Goal: Check status: Check status

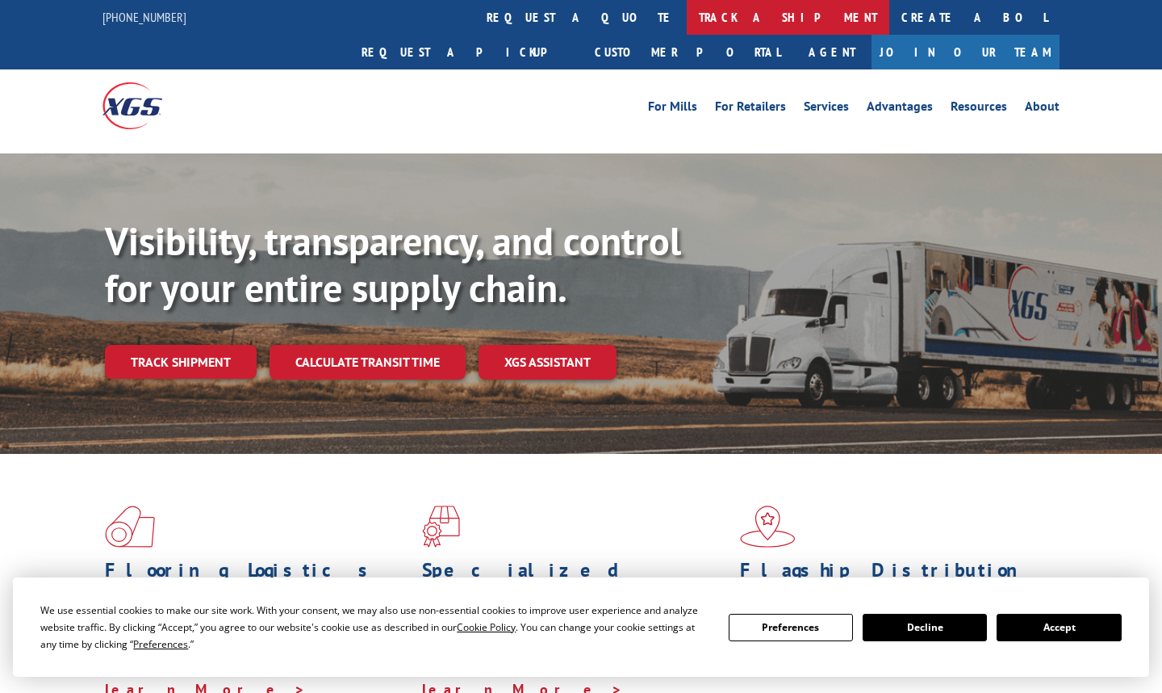
click at [687, 14] on link "track a shipment" at bounding box center [788, 17] width 203 height 35
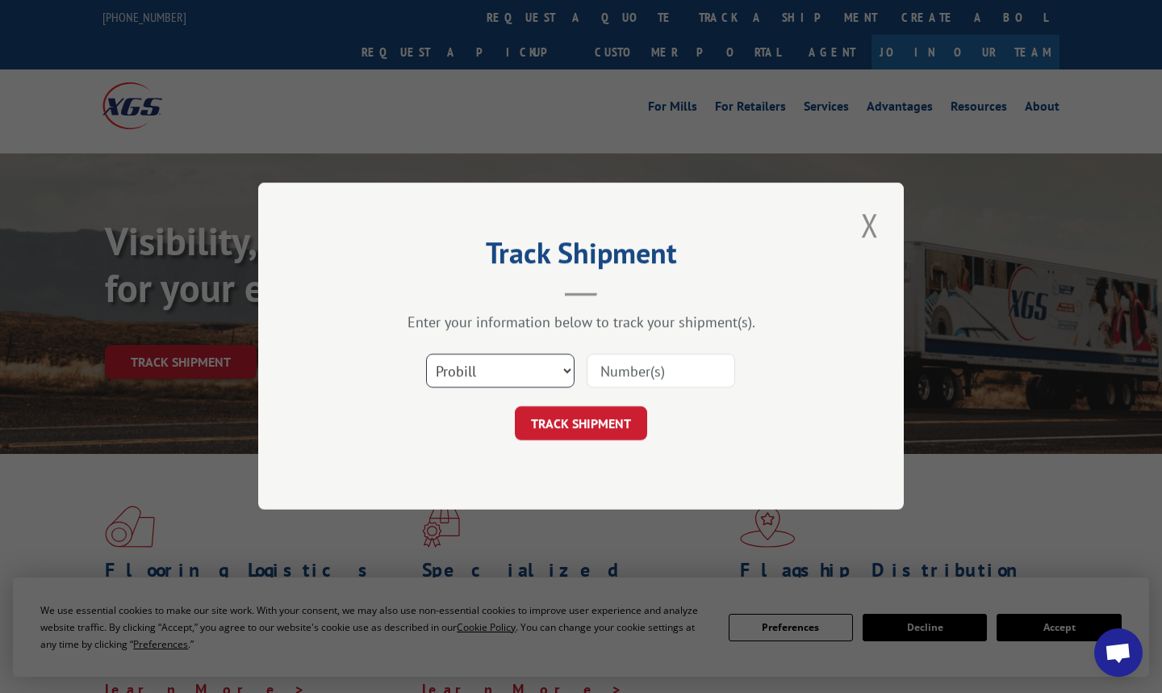
click at [495, 366] on select "Select category... Probill BOL PO" at bounding box center [500, 371] width 149 height 34
select select "po"
click at [426, 354] on select "Select category... Probill BOL PO" at bounding box center [500, 371] width 149 height 34
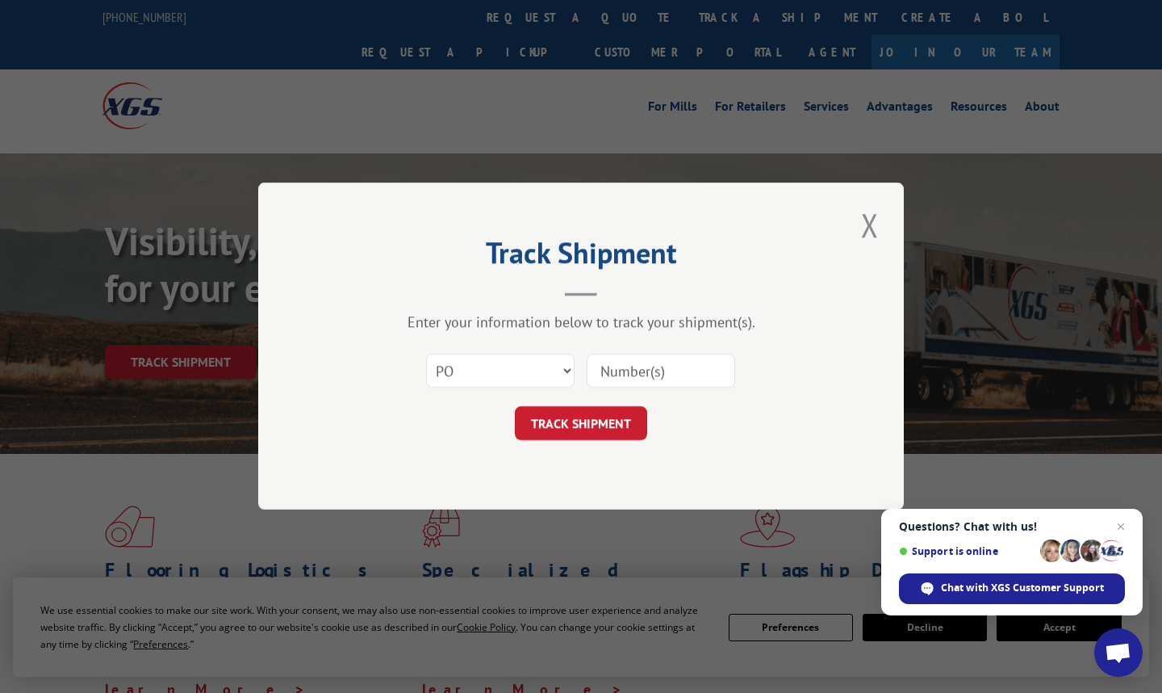
click at [649, 370] on input at bounding box center [661, 371] width 149 height 34
paste input "35522478"
type input "35522478"
click at [601, 420] on button "TRACK SHIPMENT" at bounding box center [581, 424] width 132 height 34
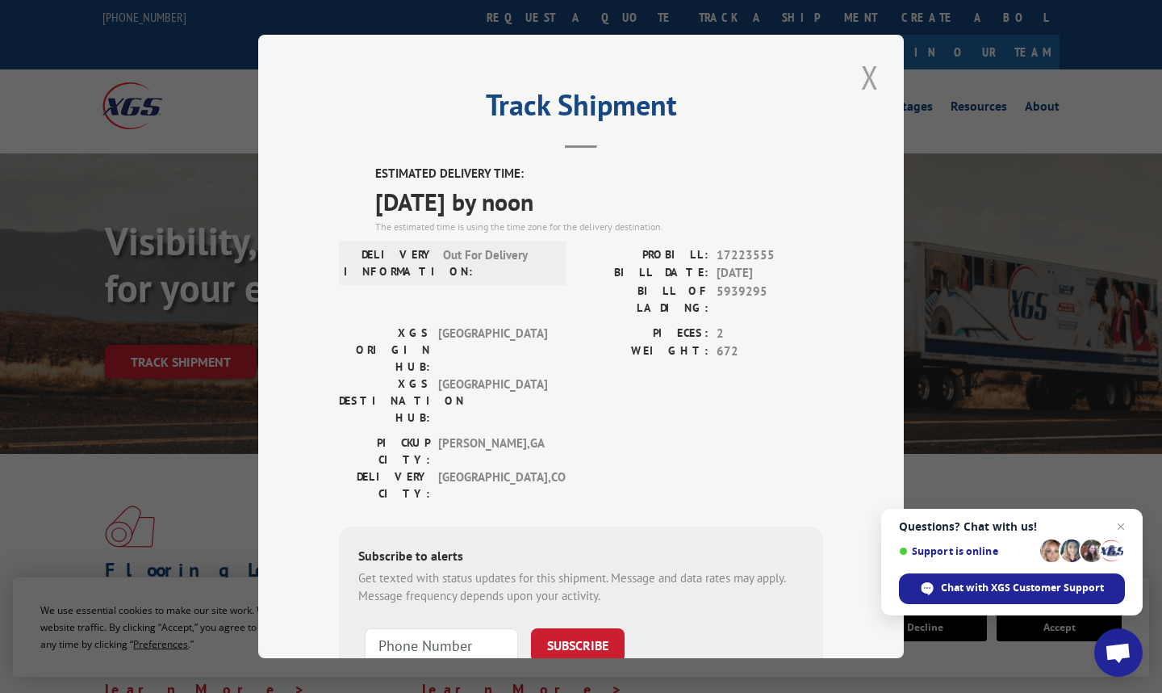
click at [867, 73] on button "Close modal" at bounding box center [869, 77] width 27 height 44
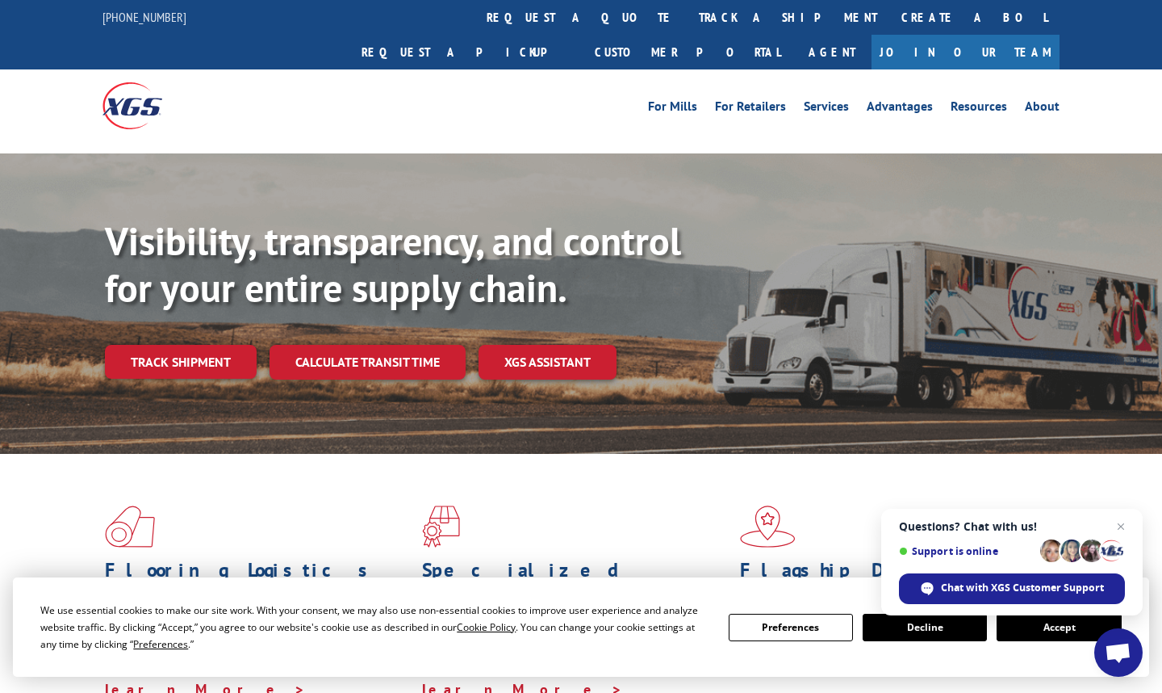
click at [1056, 627] on button "Accept" at bounding box center [1059, 626] width 124 height 27
